Goal: Transaction & Acquisition: Subscribe to service/newsletter

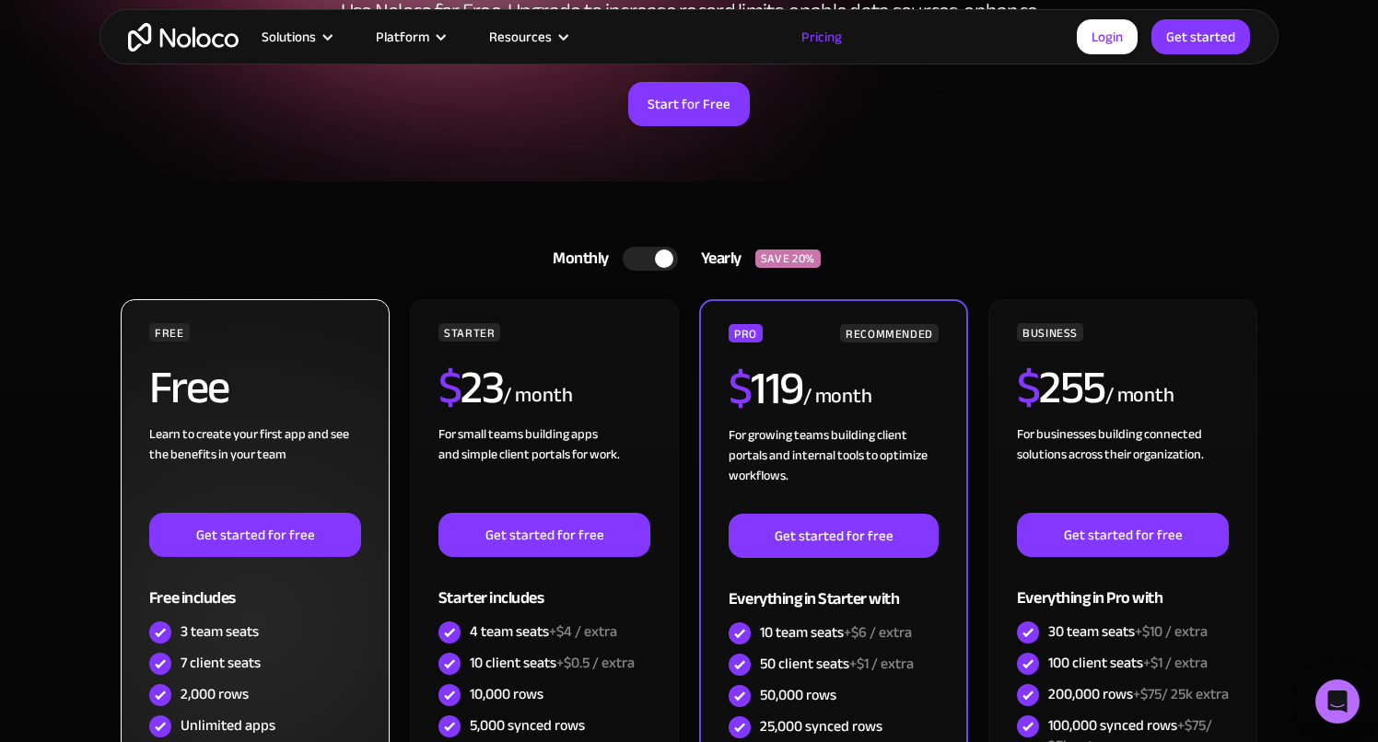
scroll to position [287, 0]
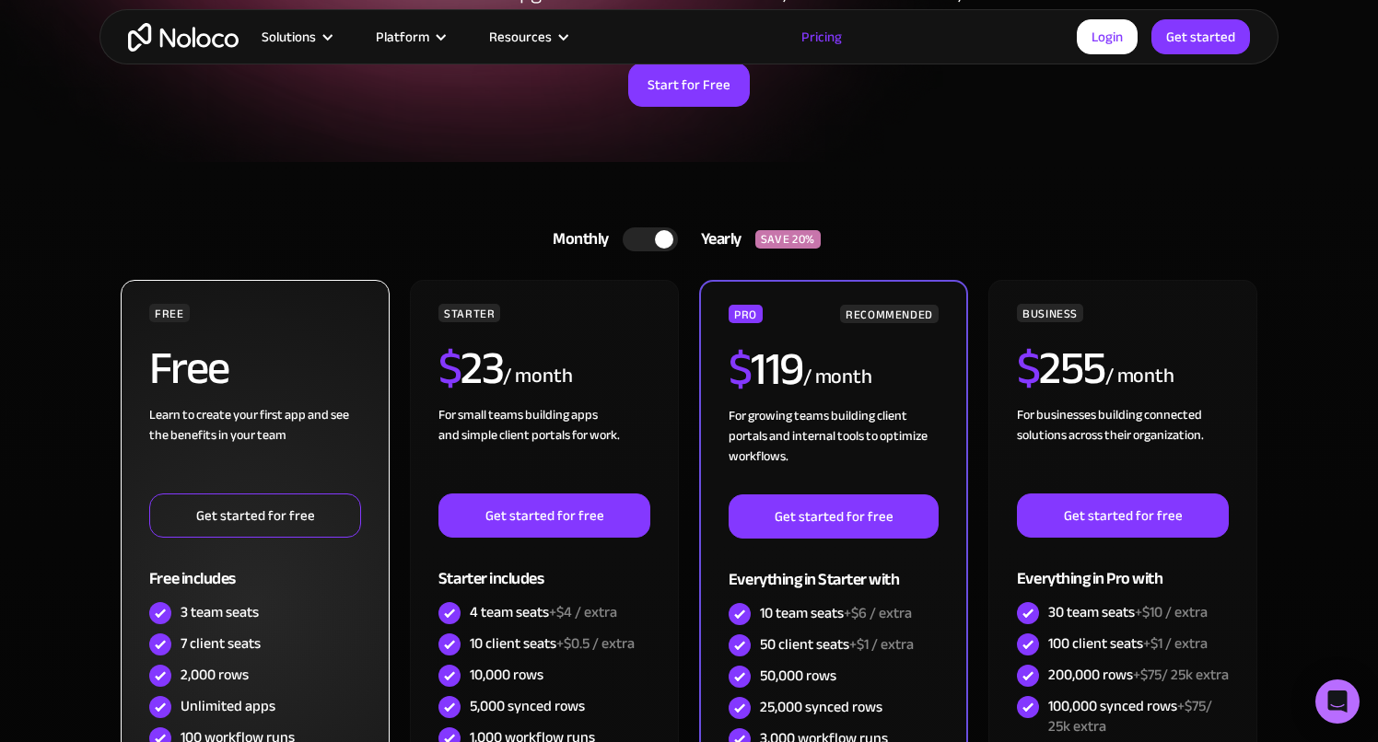
click at [246, 505] on link "Get started for free" at bounding box center [255, 516] width 212 height 44
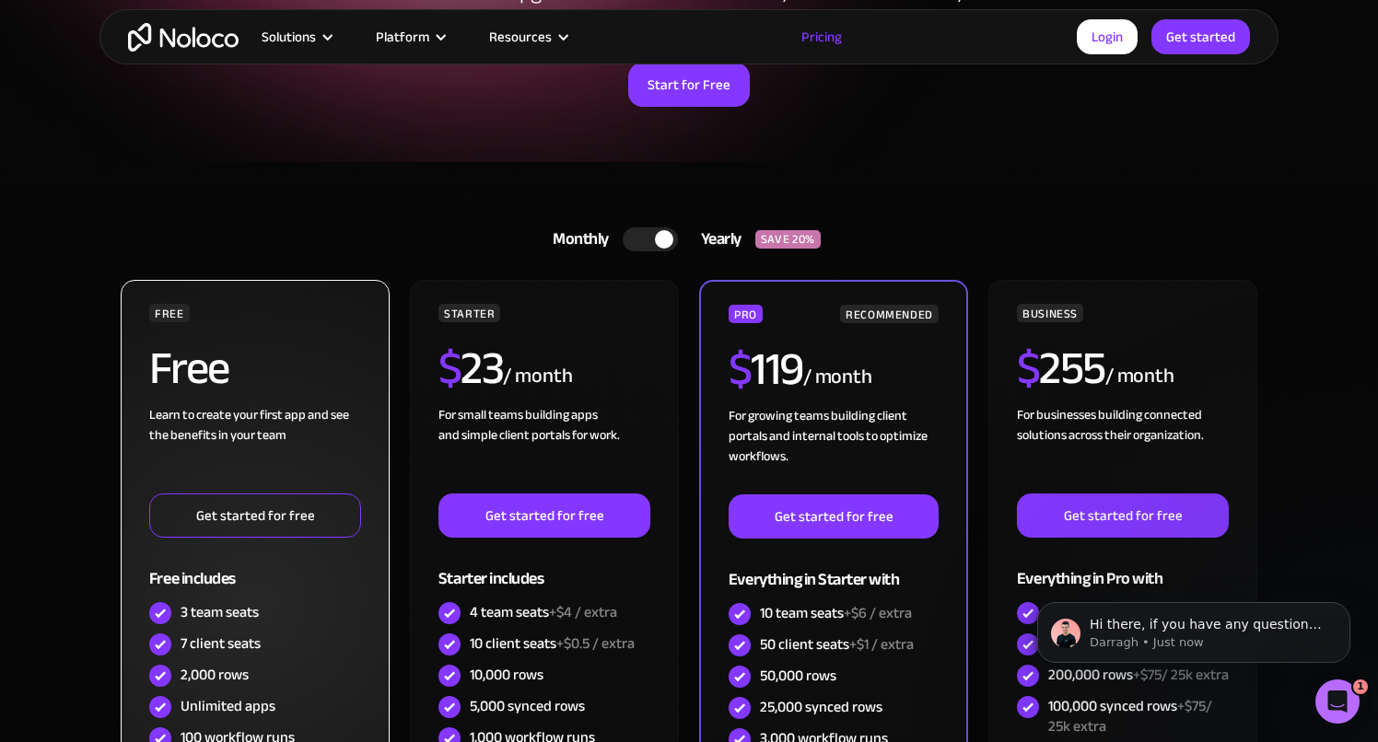
scroll to position [0, 0]
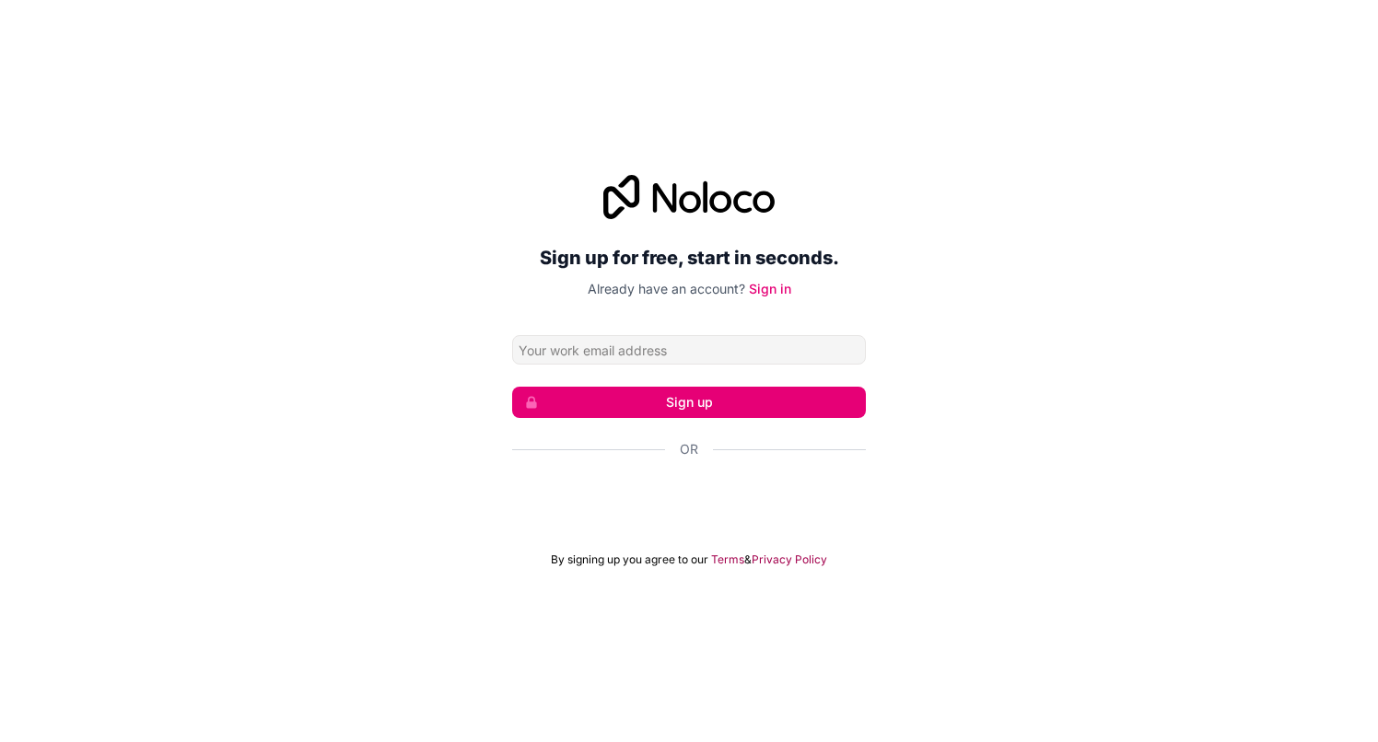
click at [661, 354] on input "Email address" at bounding box center [689, 349] width 354 height 29
click at [661, 354] on input "sebast" at bounding box center [689, 349] width 354 height 29
click at [623, 348] on input "sebast" at bounding box center [689, 349] width 354 height 29
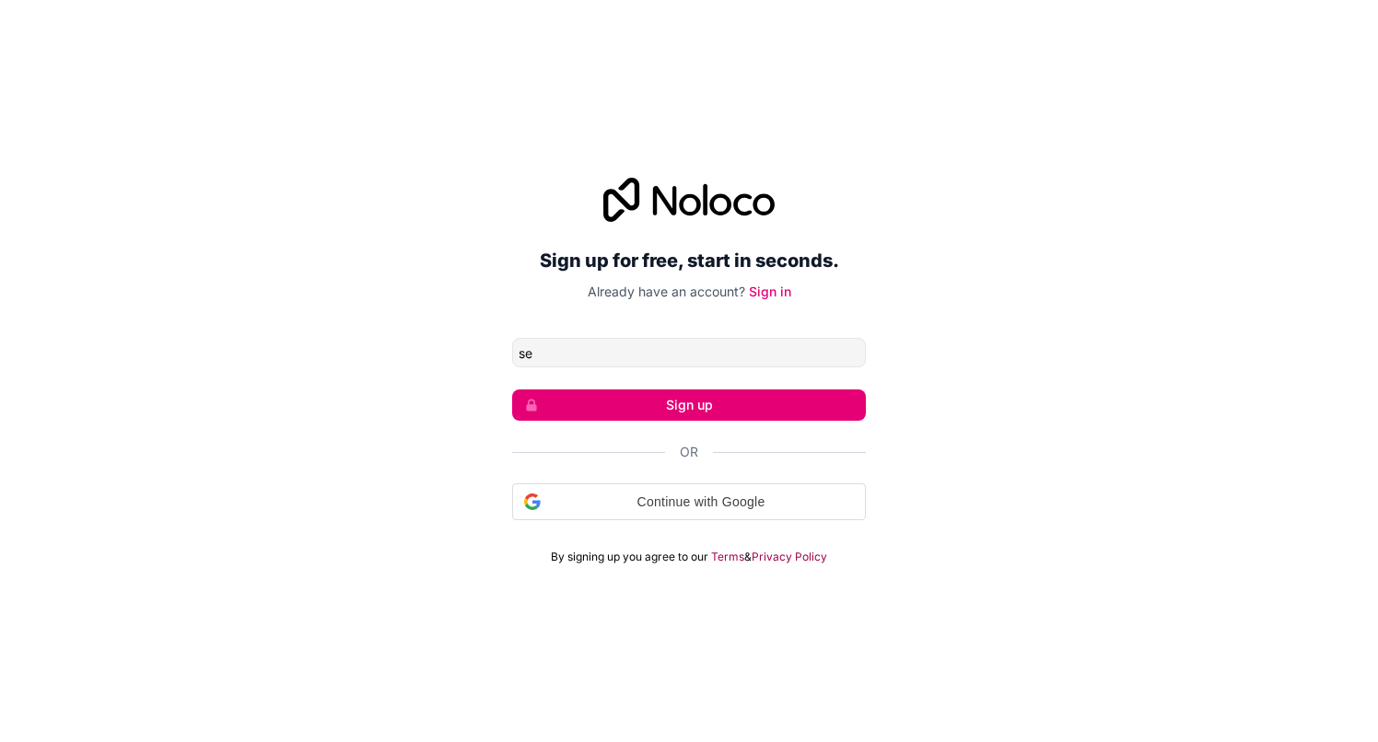
type input "s"
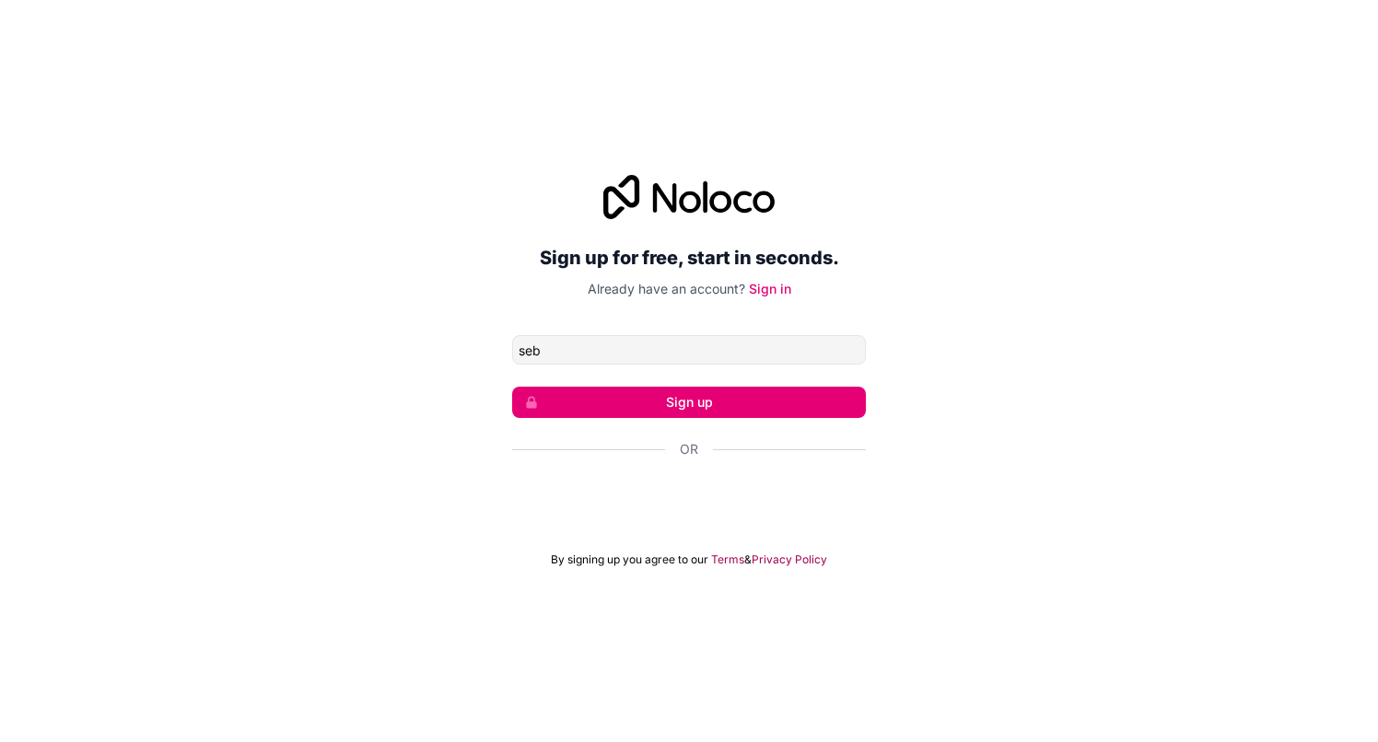
type input "s"
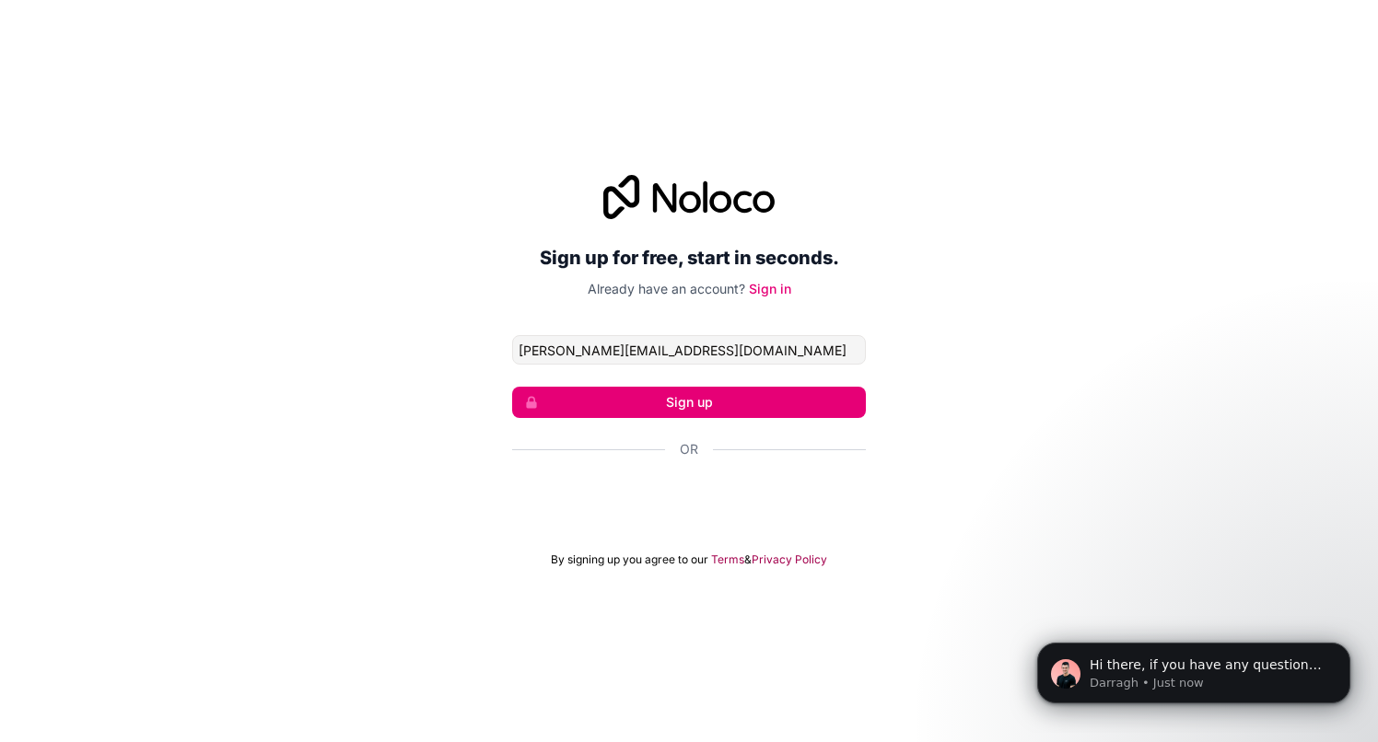
type input "sebastian@bloomagency.co"
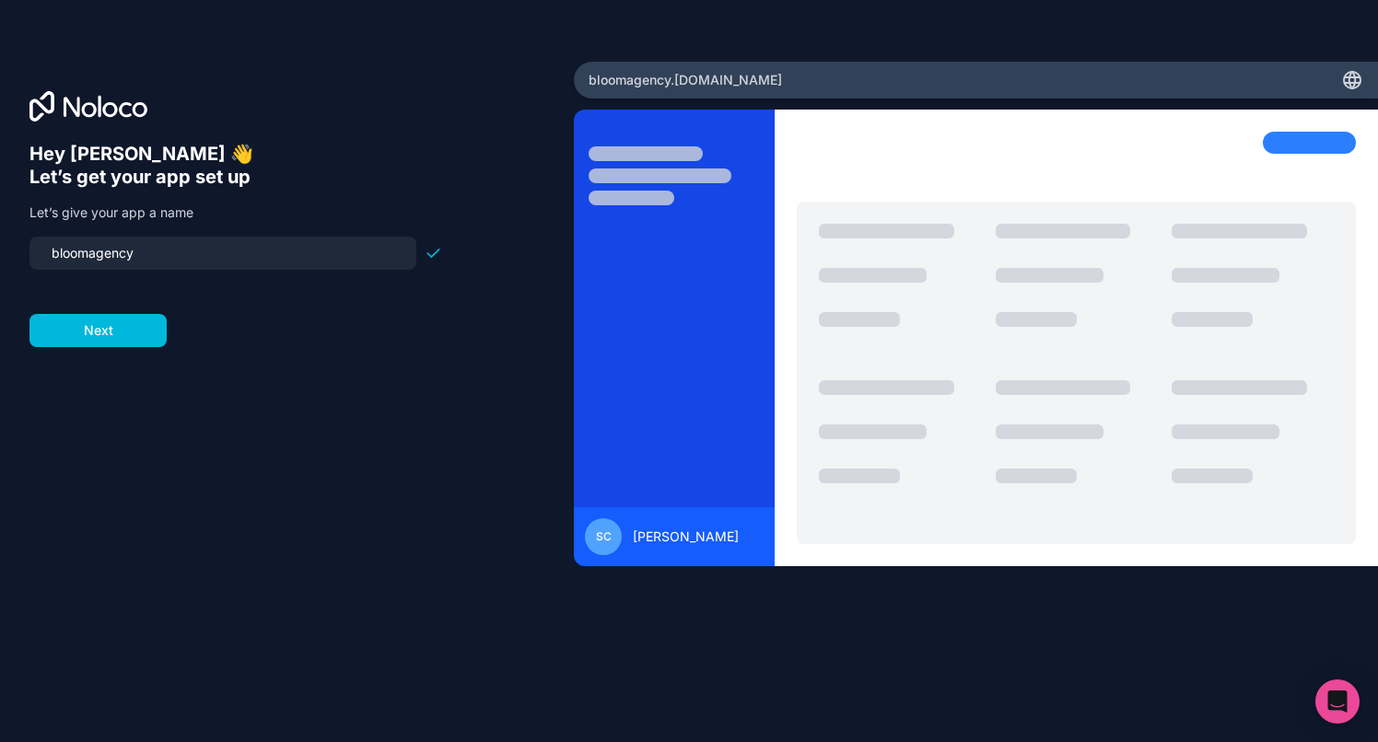
click at [188, 248] on input "bloomagency" at bounding box center [223, 253] width 365 height 26
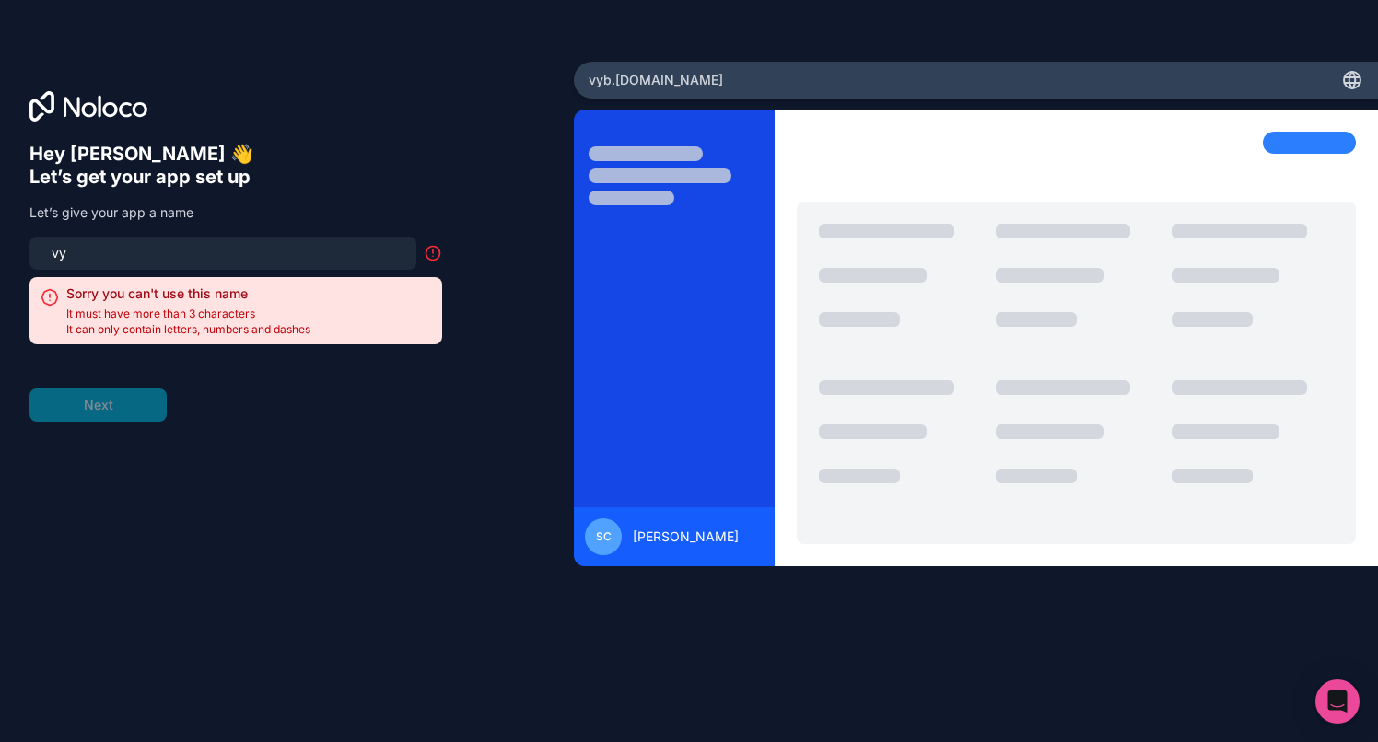
type input "v"
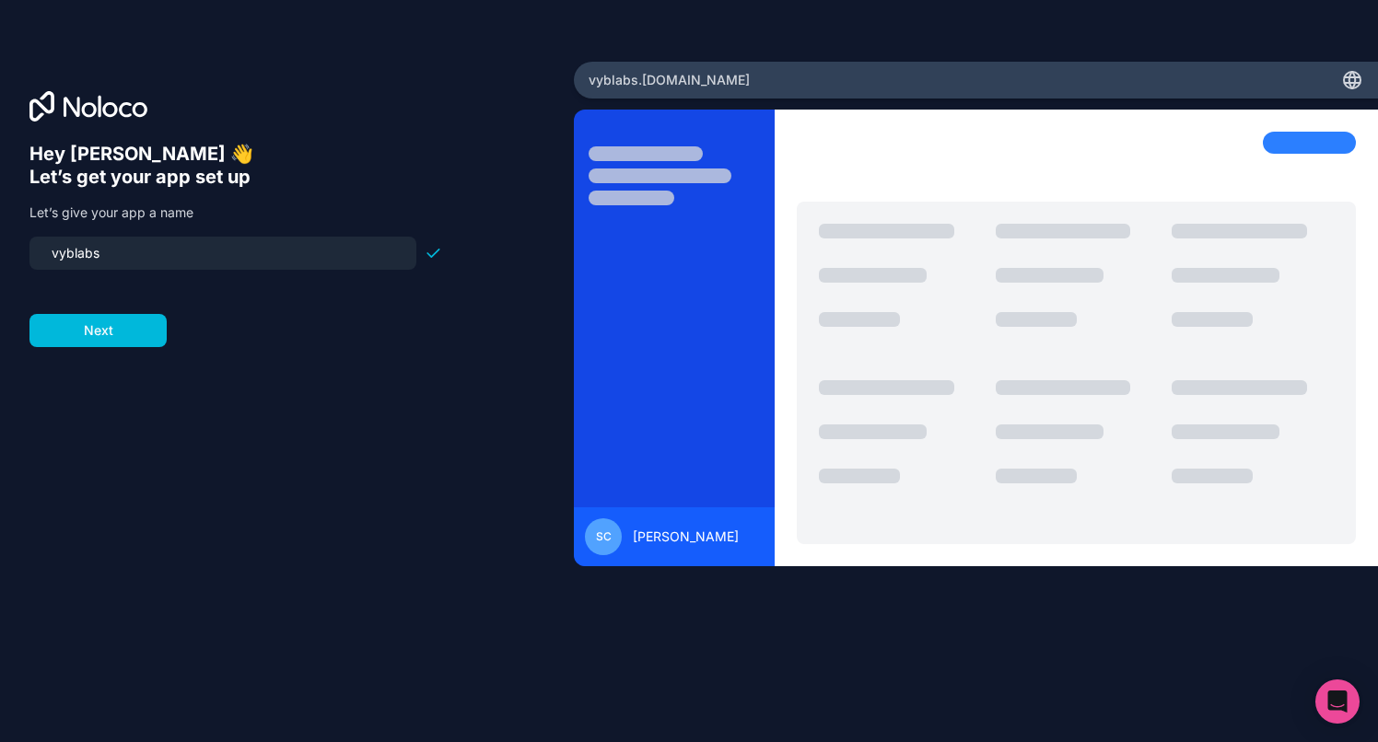
type input "vyblabs"
click at [210, 295] on form "vyblabs Next" at bounding box center [235, 292] width 413 height 111
click at [147, 320] on button "Next" at bounding box center [97, 330] width 137 height 33
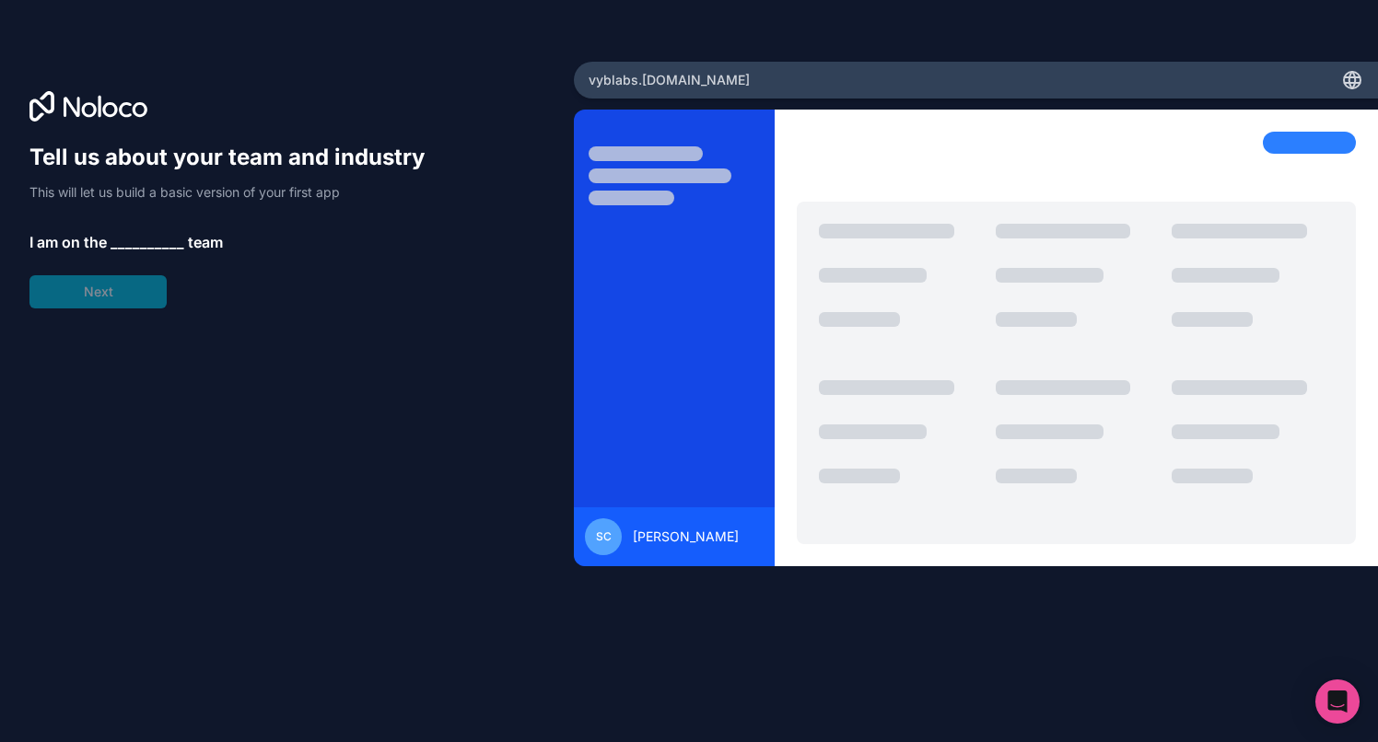
click at [165, 247] on span "__________" at bounding box center [148, 242] width 74 height 22
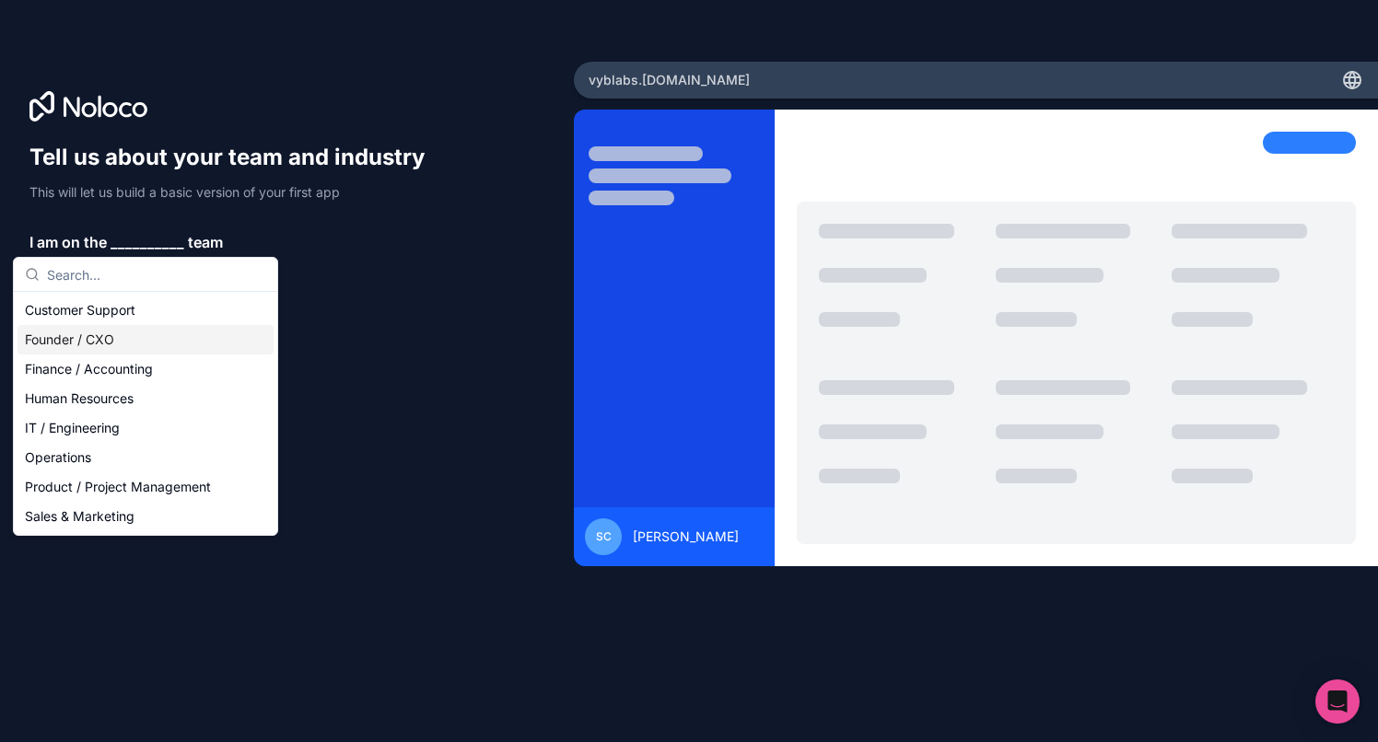
click at [132, 329] on div "Founder / CXO" at bounding box center [145, 339] width 256 height 29
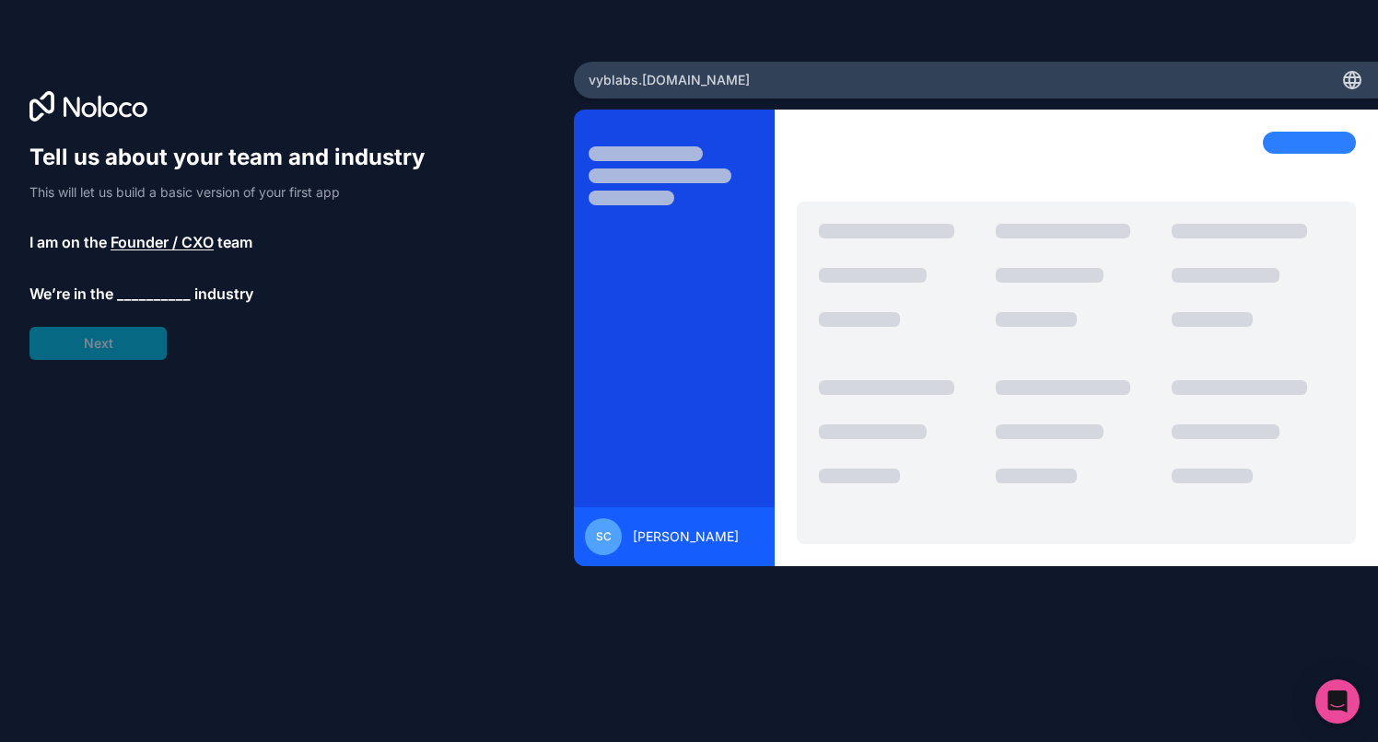
click at [153, 290] on span "__________" at bounding box center [154, 294] width 74 height 22
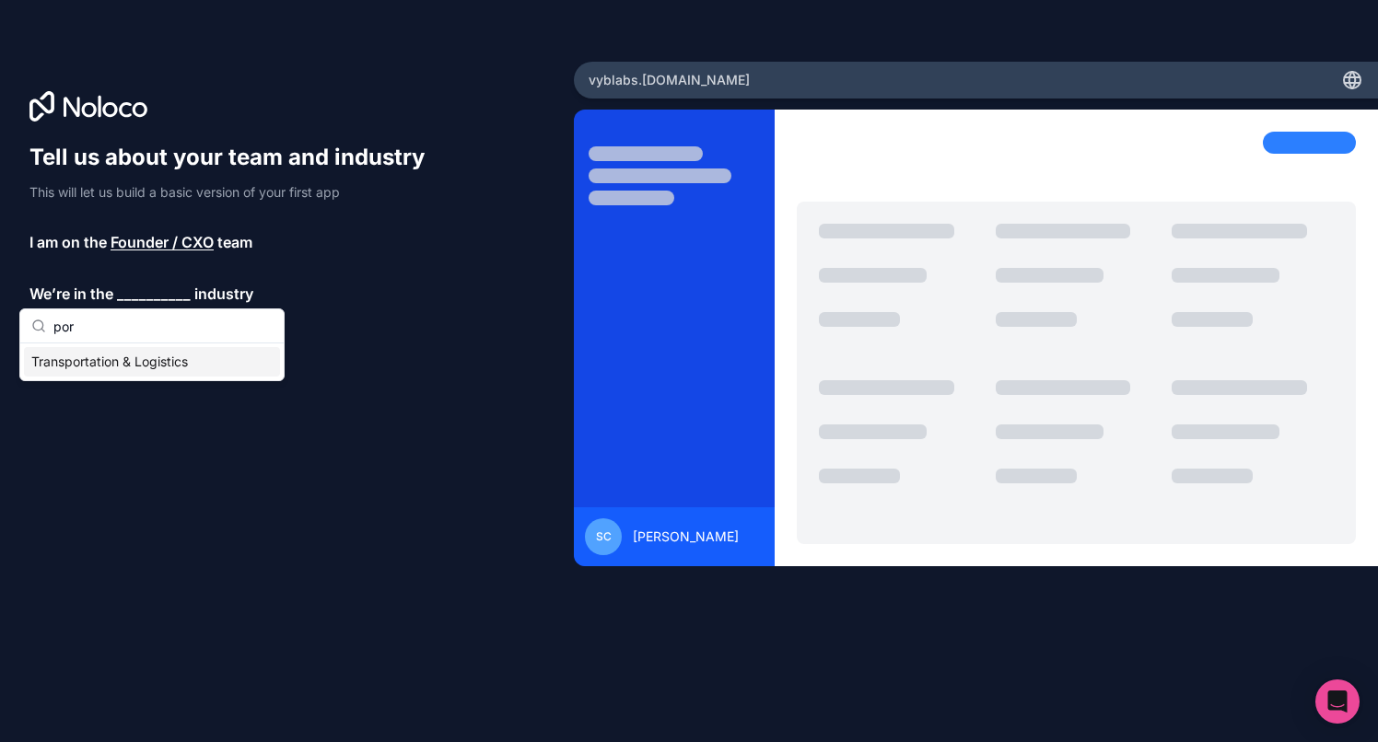
type input "porn"
type input "ent"
click at [111, 367] on div "Media & Entertainment" at bounding box center [152, 361] width 256 height 29
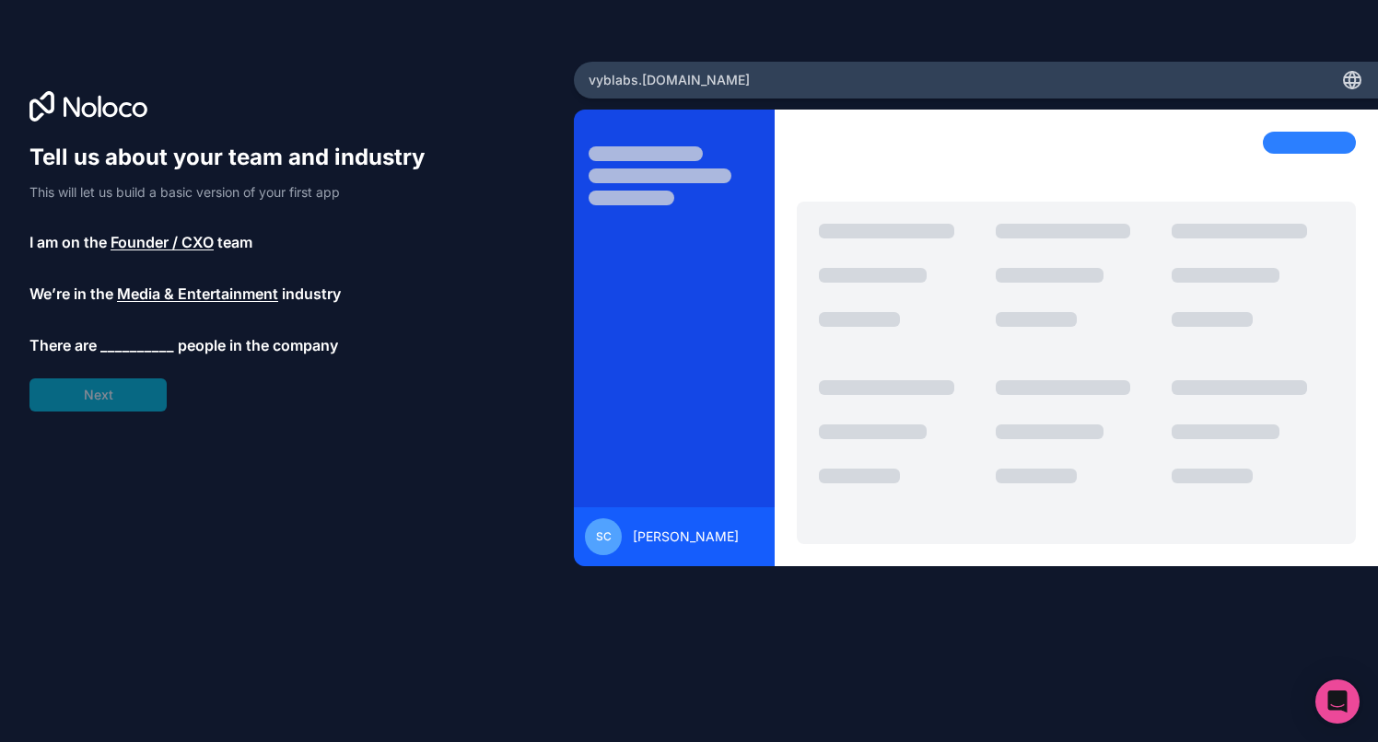
click at [169, 348] on span "__________" at bounding box center [137, 345] width 74 height 22
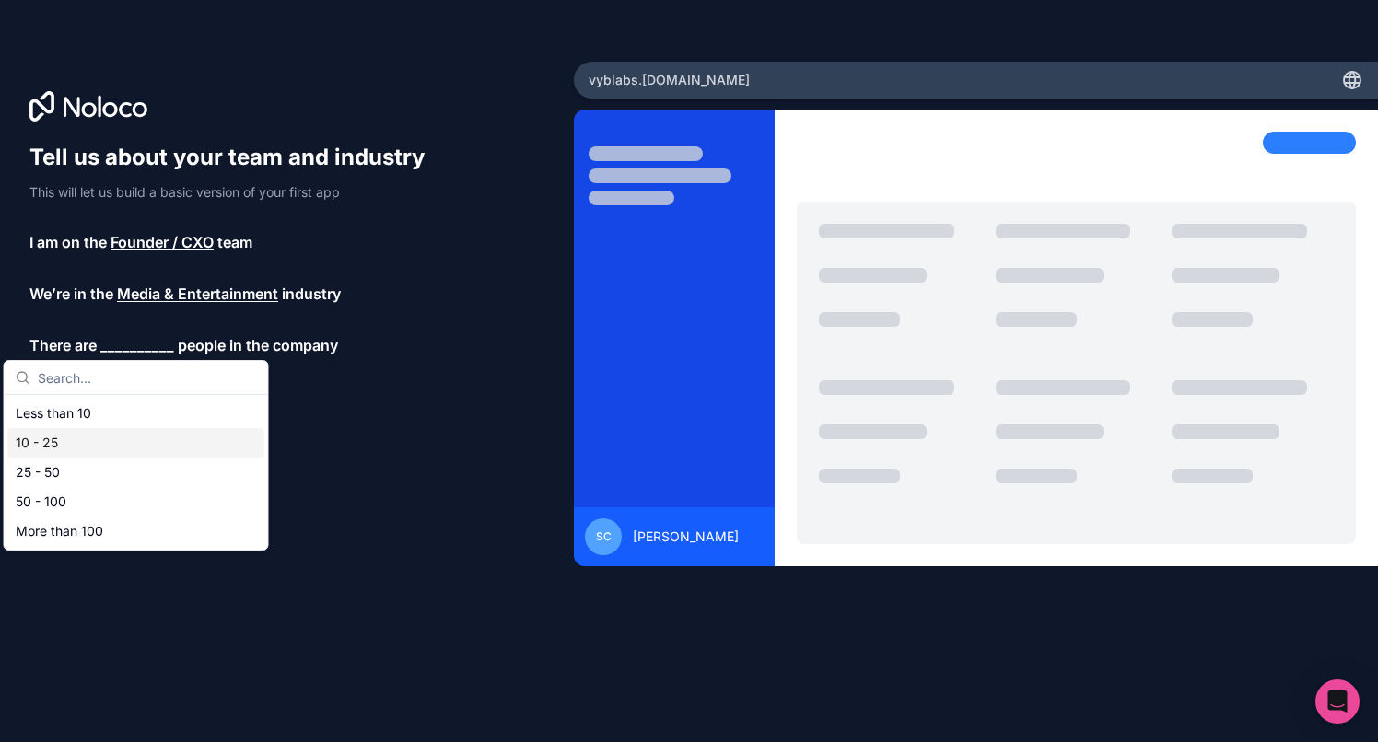
click at [114, 428] on div "10 - 25" at bounding box center [136, 442] width 256 height 29
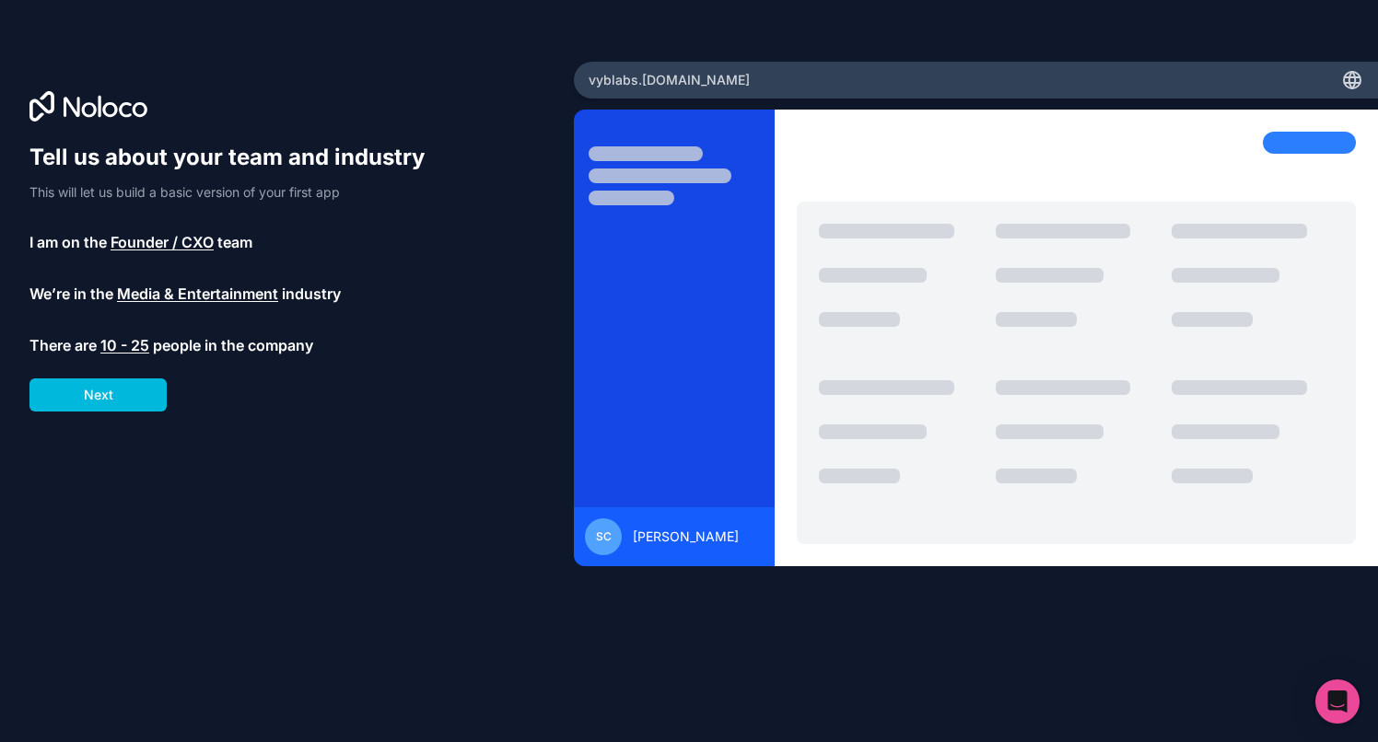
click at [99, 403] on button "Next" at bounding box center [97, 395] width 137 height 33
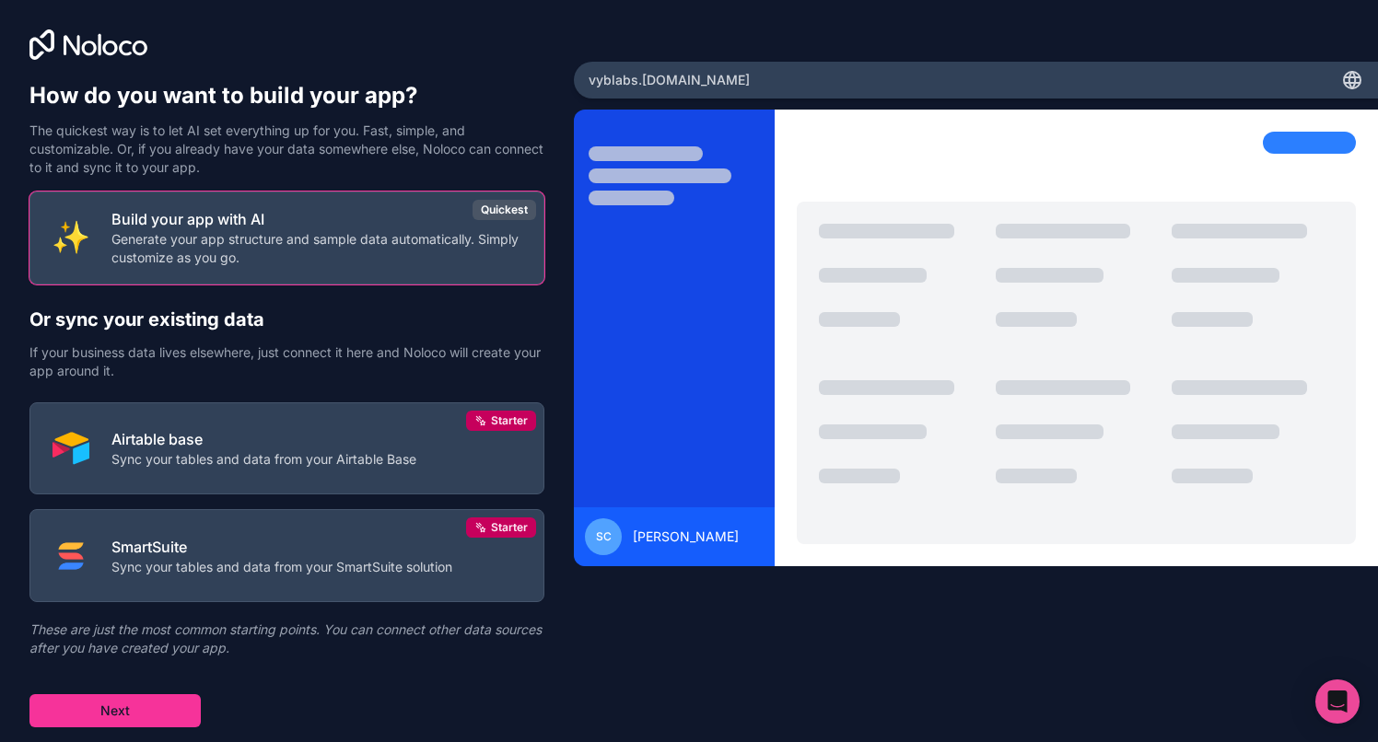
click at [315, 456] on p "Sync your tables and data from your Airtable Base" at bounding box center [263, 459] width 305 height 18
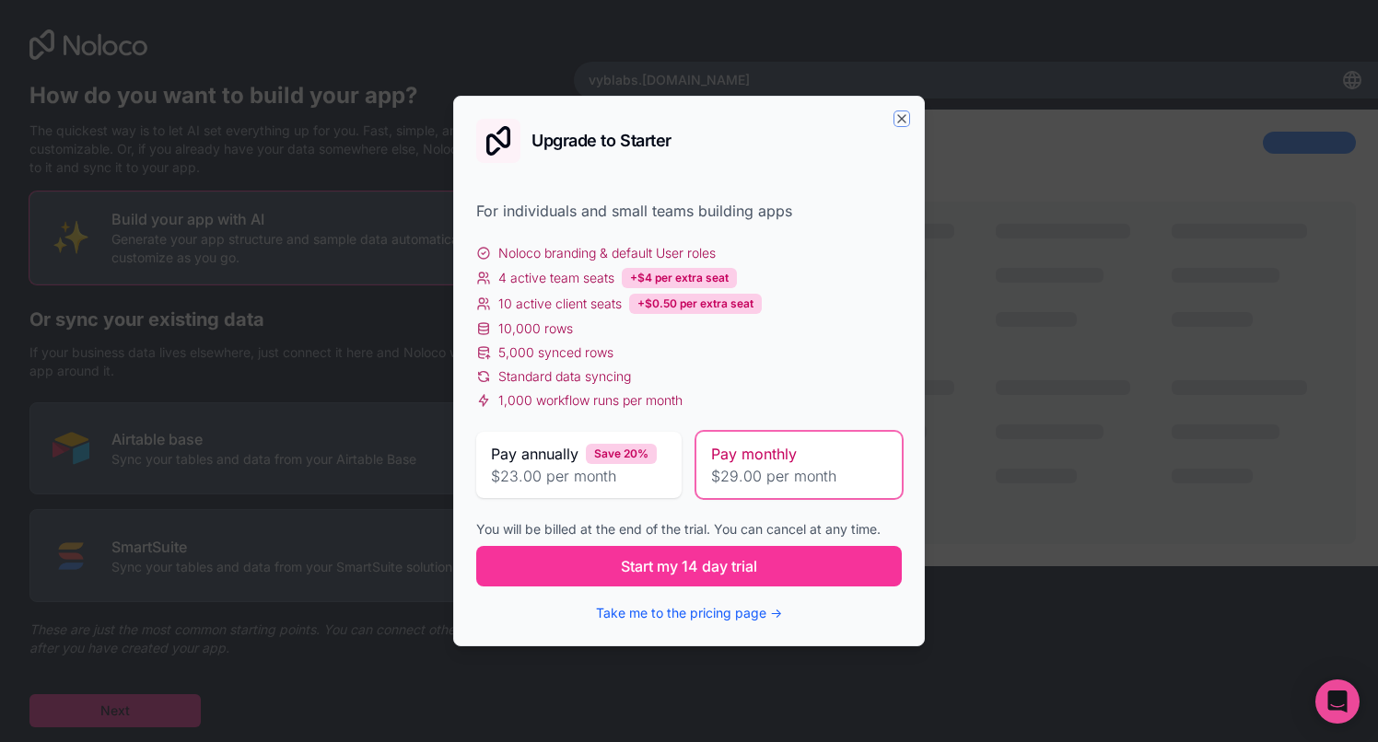
click at [902, 115] on icon "button" at bounding box center [901, 118] width 15 height 15
